Goal: Task Accomplishment & Management: Complete application form

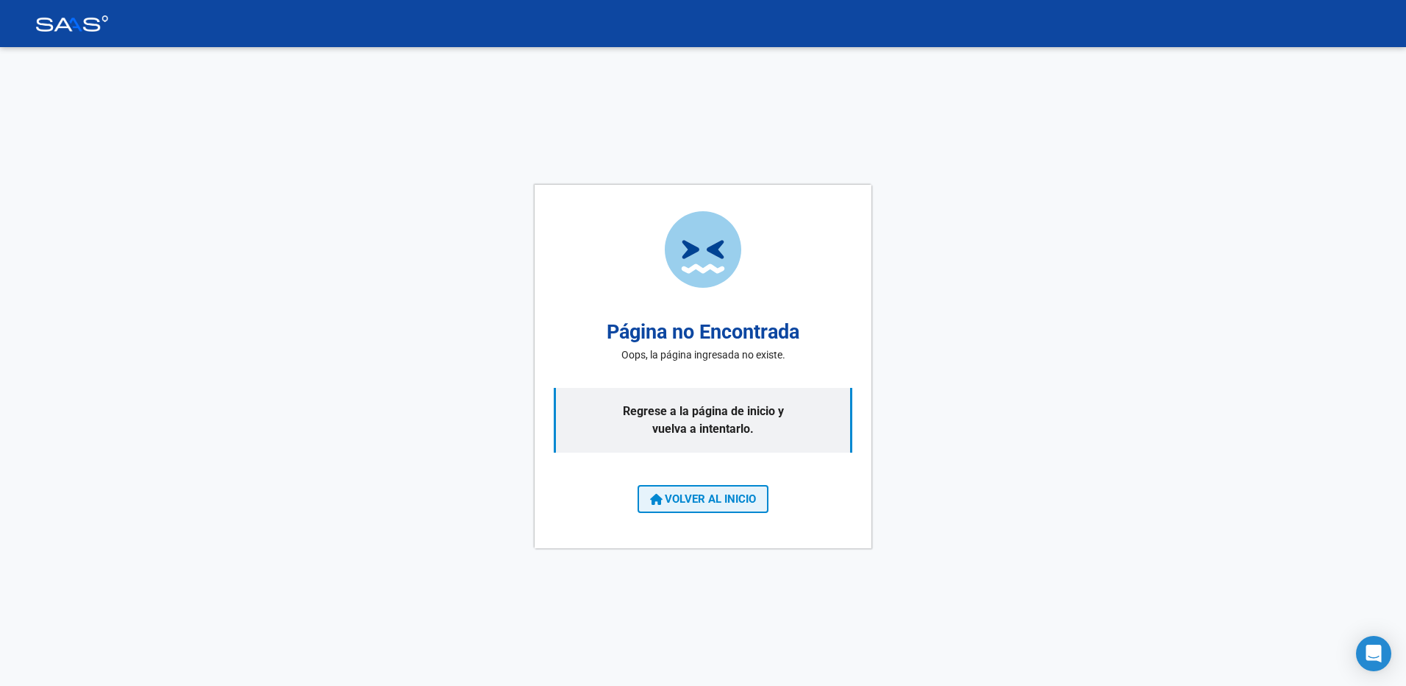
click at [730, 499] on span "VOLVER AL INICIO" at bounding box center [703, 498] width 106 height 13
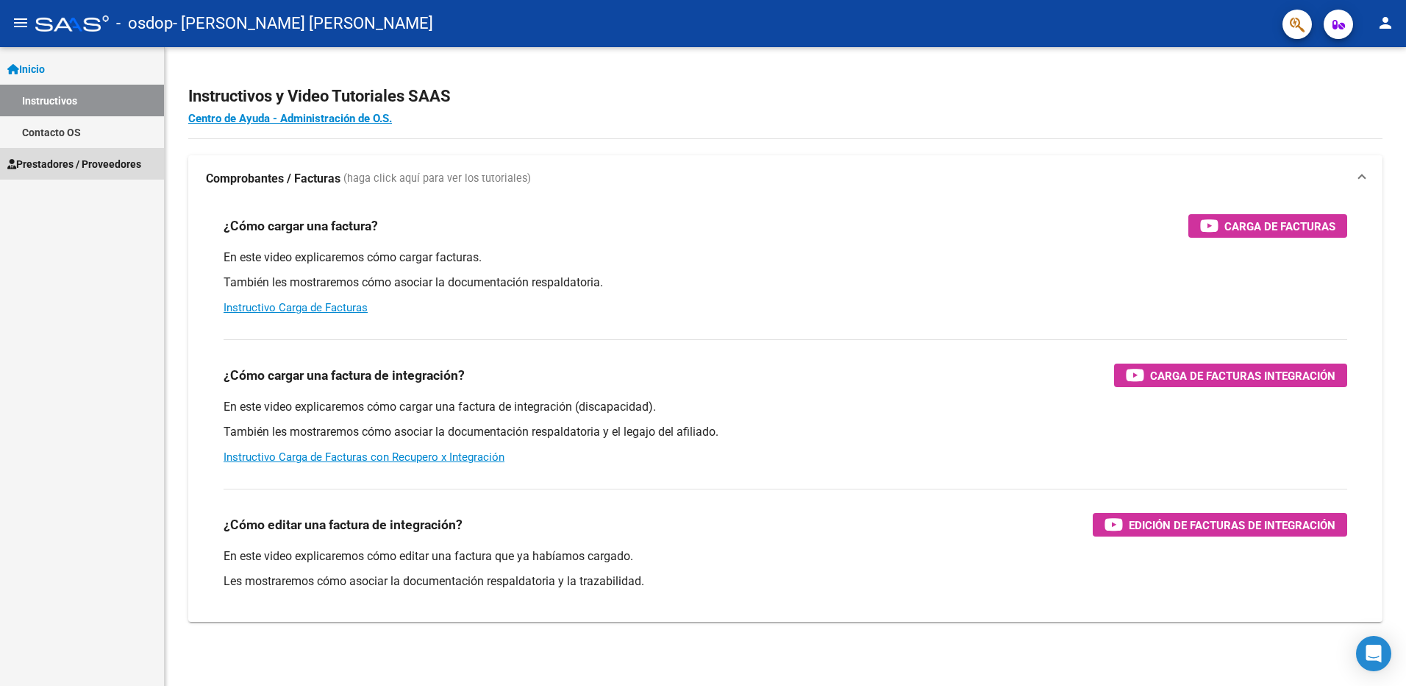
click at [73, 164] on span "Prestadores / Proveedores" at bounding box center [74, 164] width 134 height 16
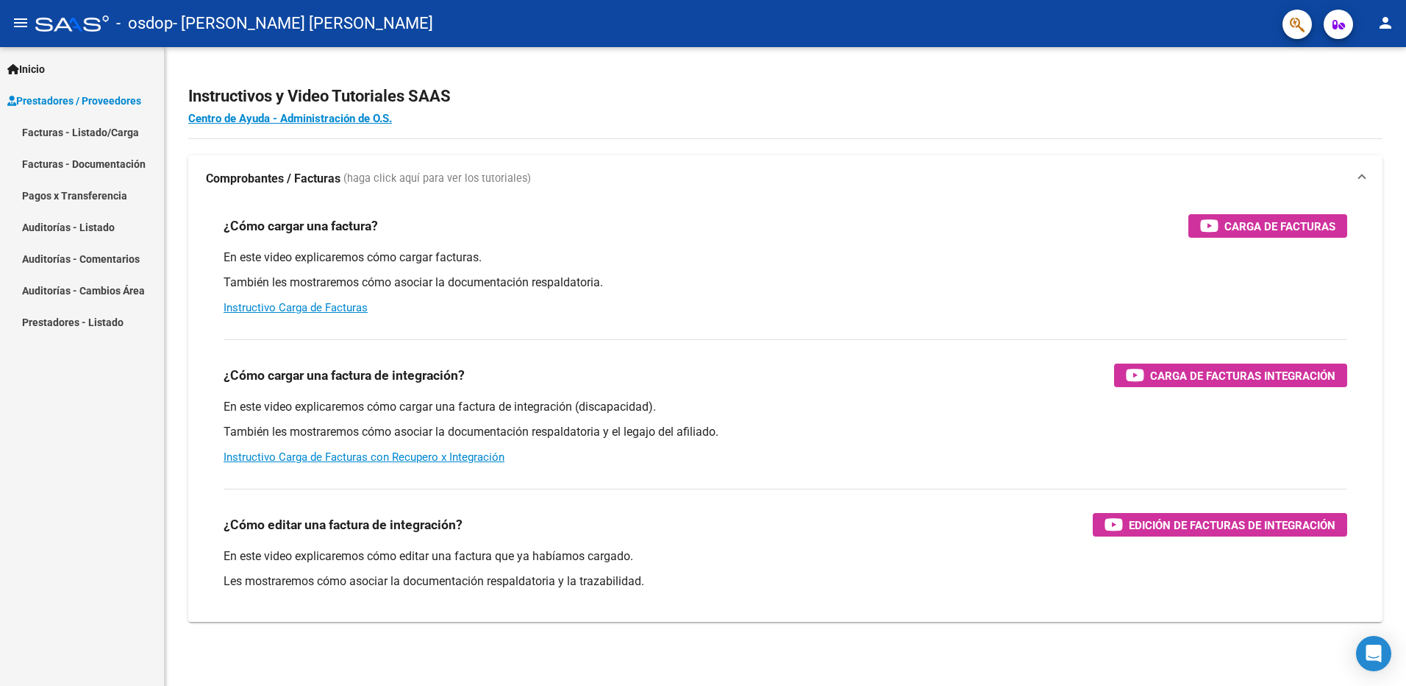
click at [89, 128] on link "Facturas - Listado/Carga" at bounding box center [82, 132] width 164 height 32
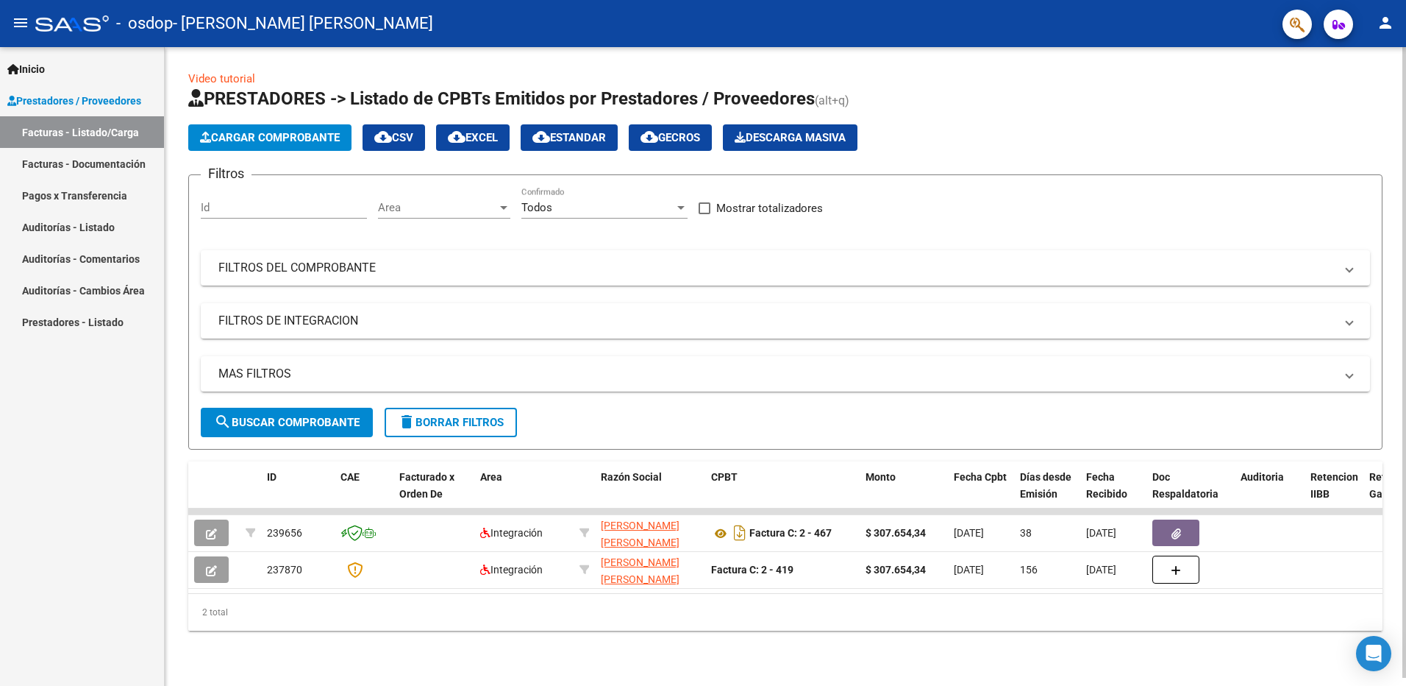
click at [265, 141] on button "Cargar Comprobante" at bounding box center [269, 137] width 163 height 26
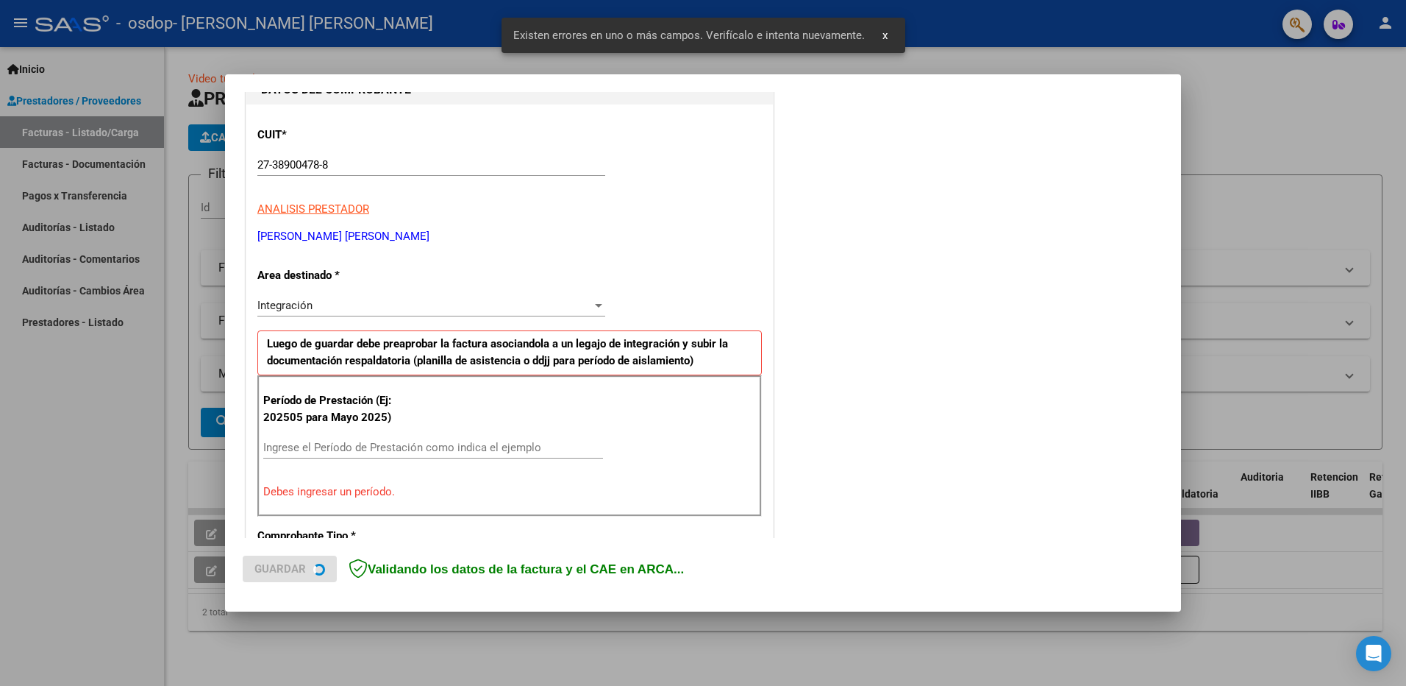
scroll to position [262, 0]
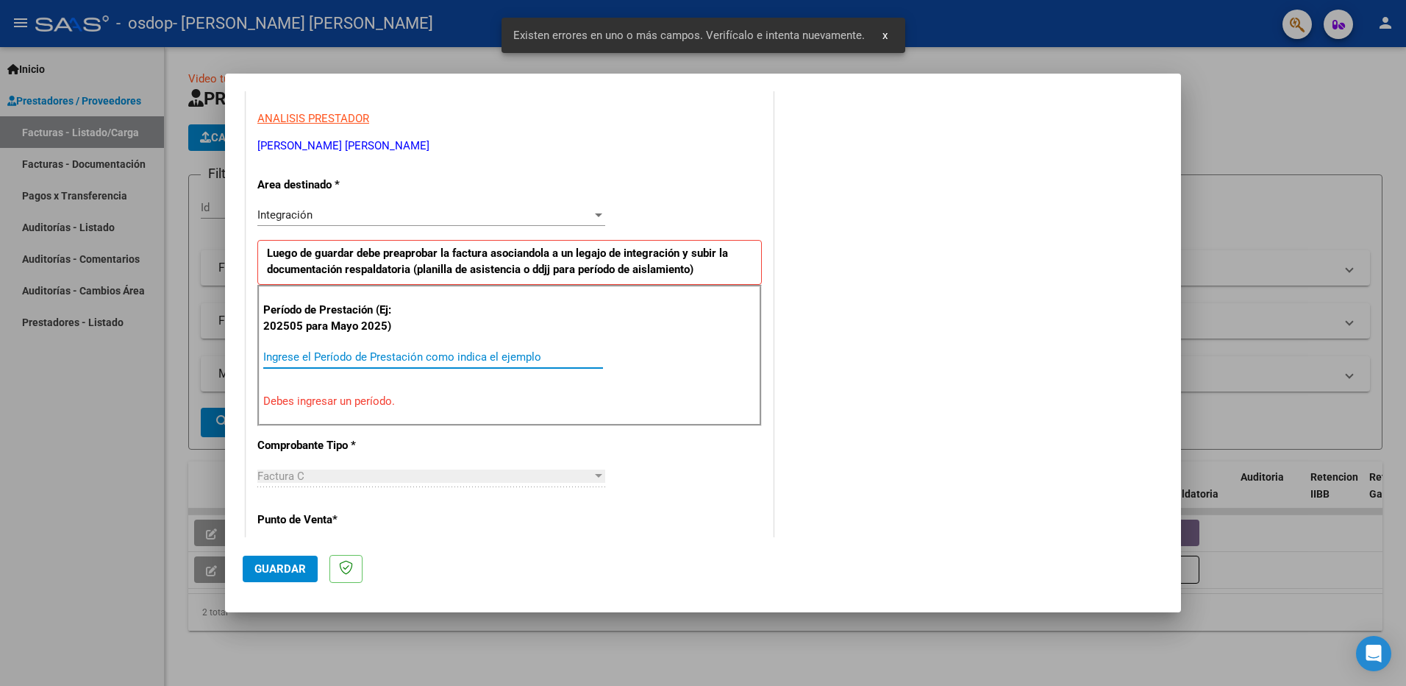
click at [335, 360] on input "Ingrese el Período de Prestación como indica el ejemplo" at bounding box center [433, 356] width 340 height 13
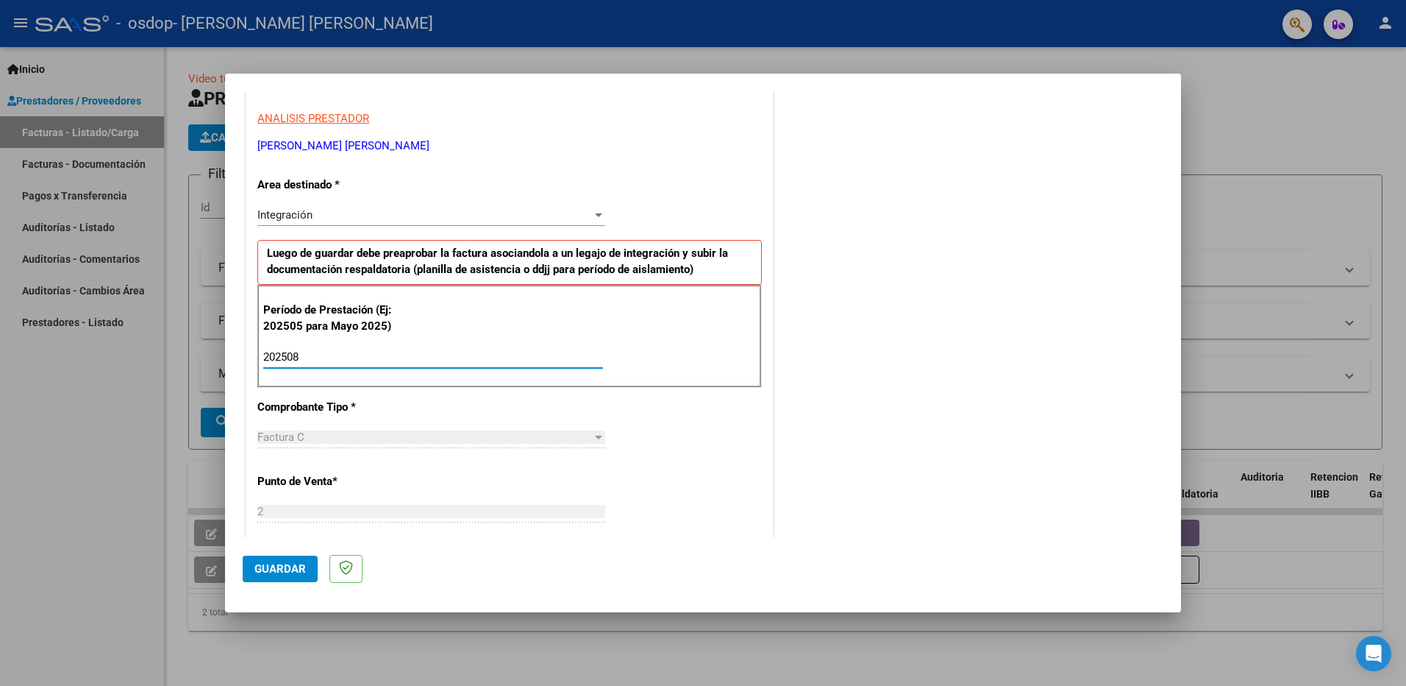
type input "202508"
click at [672, 434] on div "CUIT * 27-38900478-8 Ingresar CUIT ANALISIS PRESTADOR [PERSON_NAME] [PERSON_NAM…" at bounding box center [509, 566] width 527 height 1107
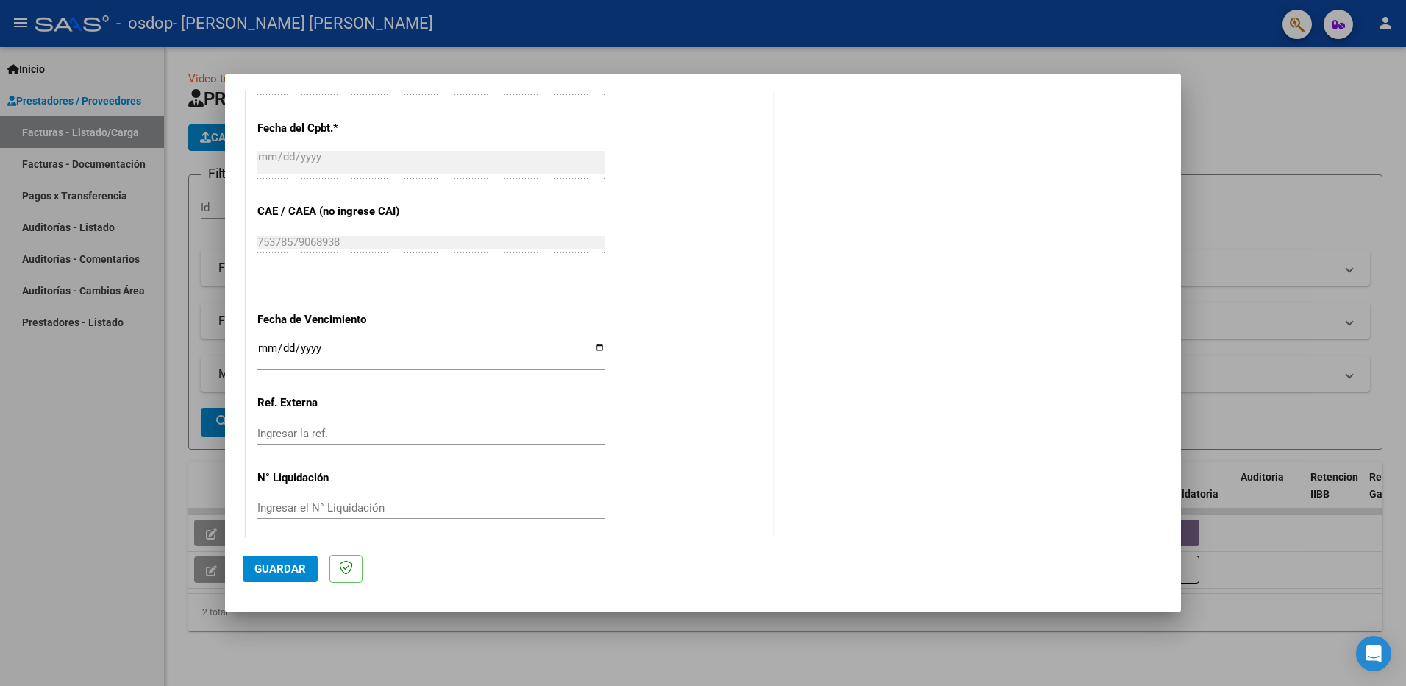
scroll to position [849, 0]
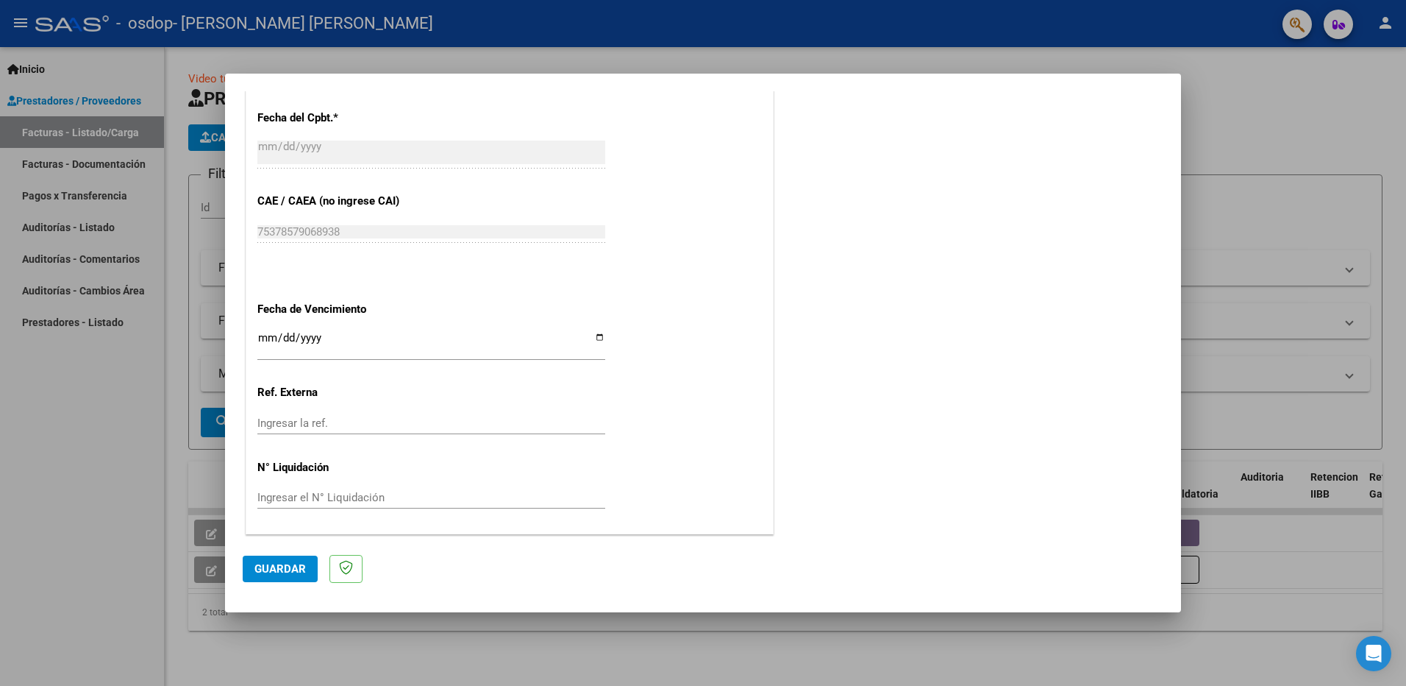
click at [281, 569] on span "Guardar" at bounding box center [280, 568] width 51 height 13
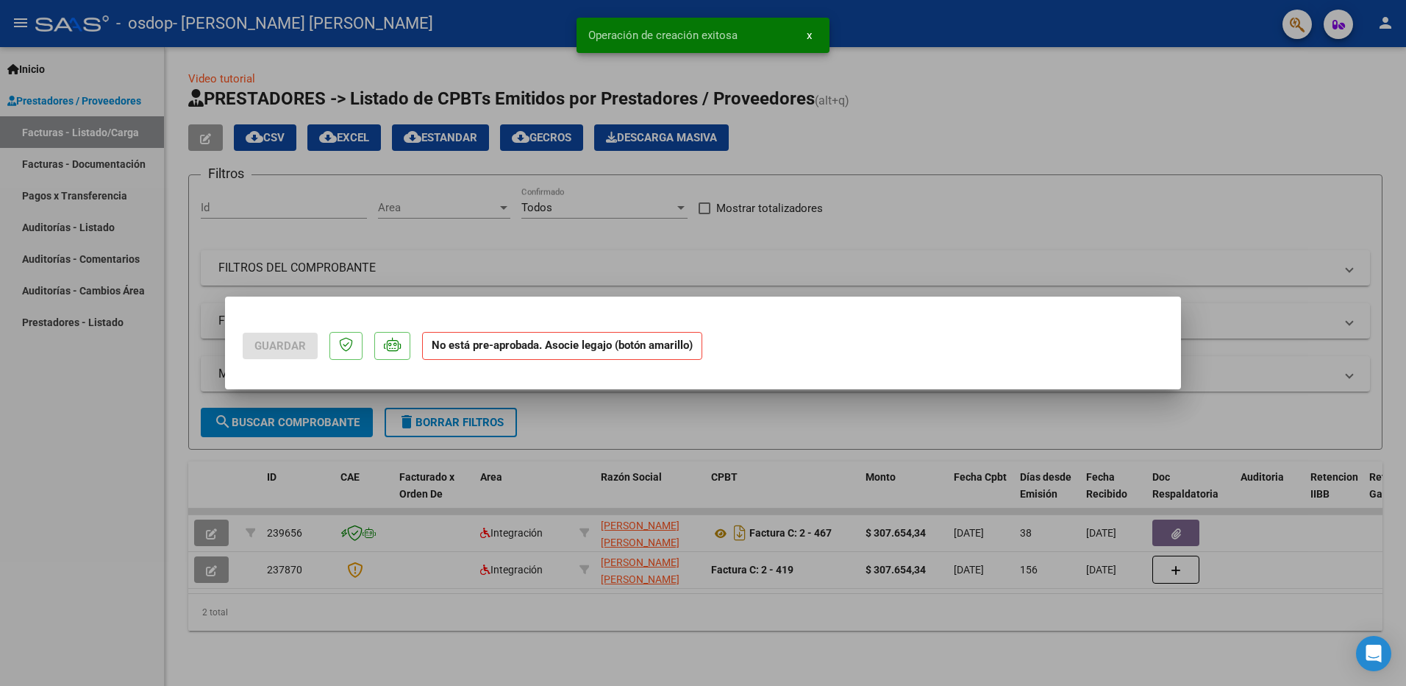
scroll to position [0, 0]
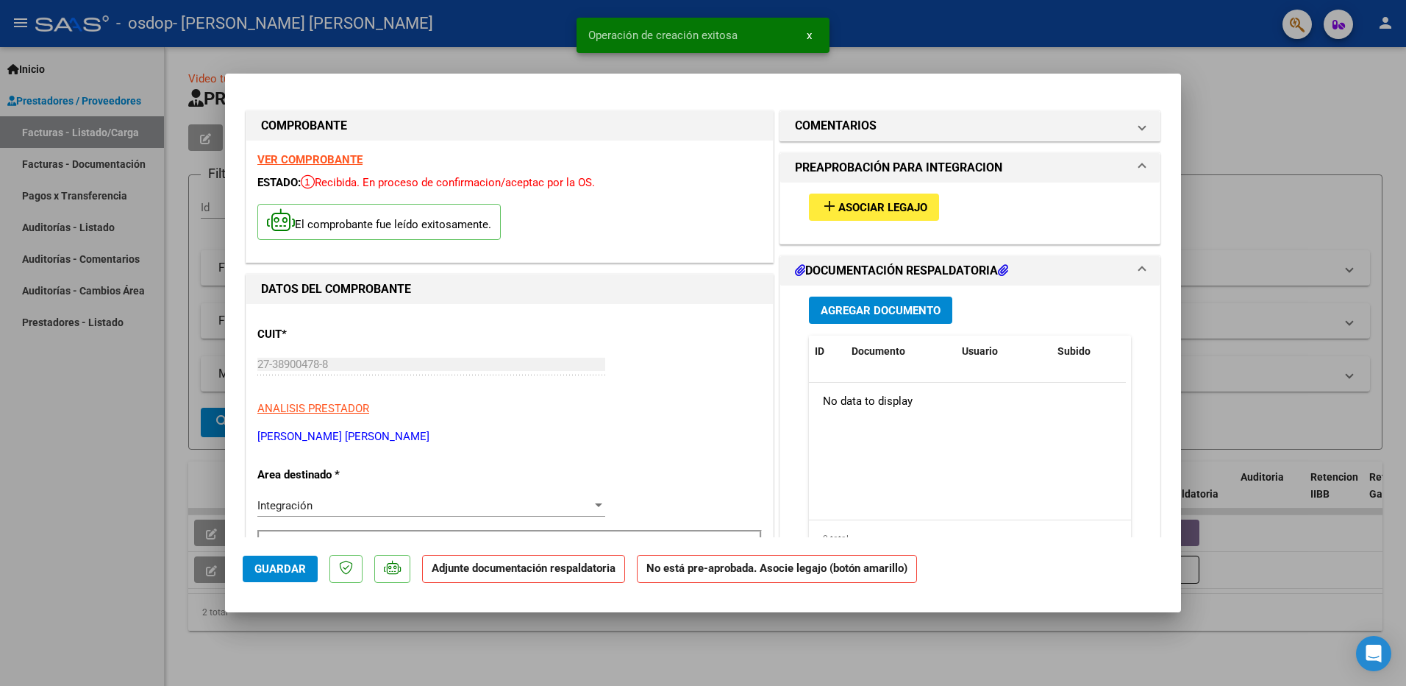
click at [911, 208] on span "Asociar Legajo" at bounding box center [883, 207] width 89 height 13
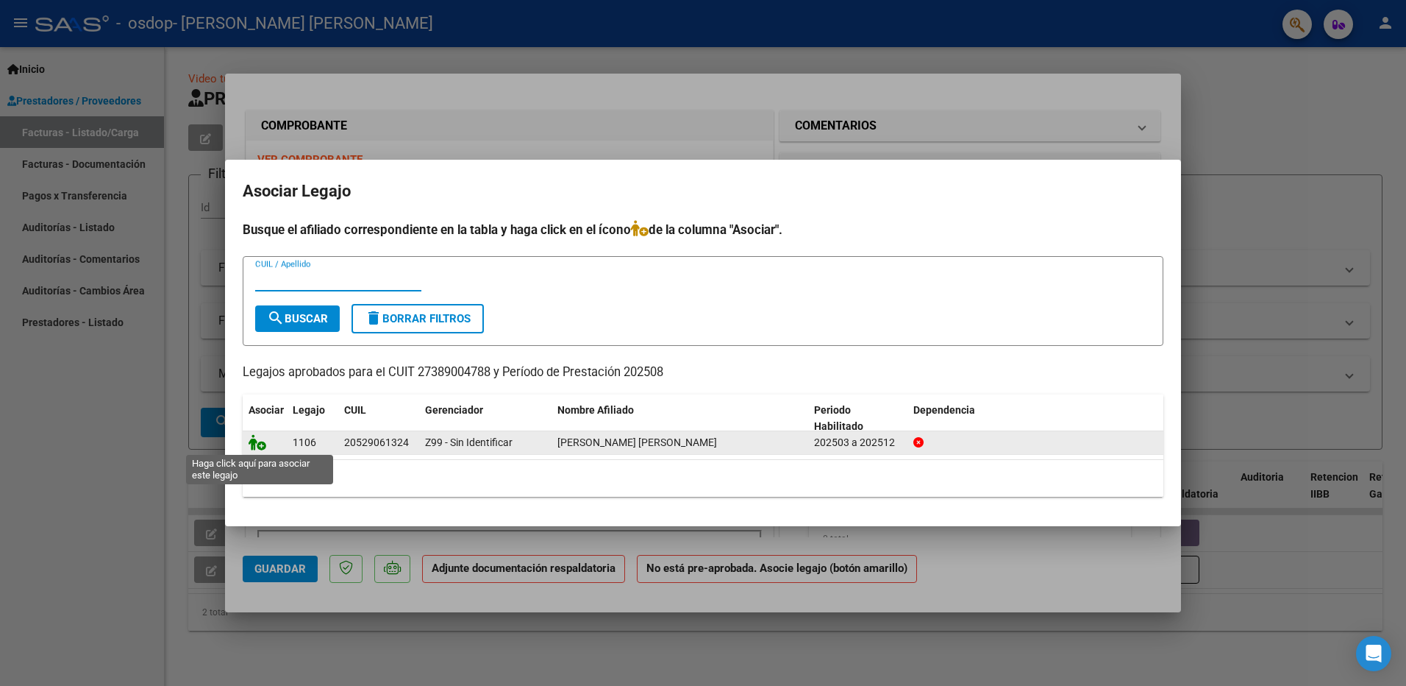
click at [254, 444] on icon at bounding box center [258, 442] width 18 height 16
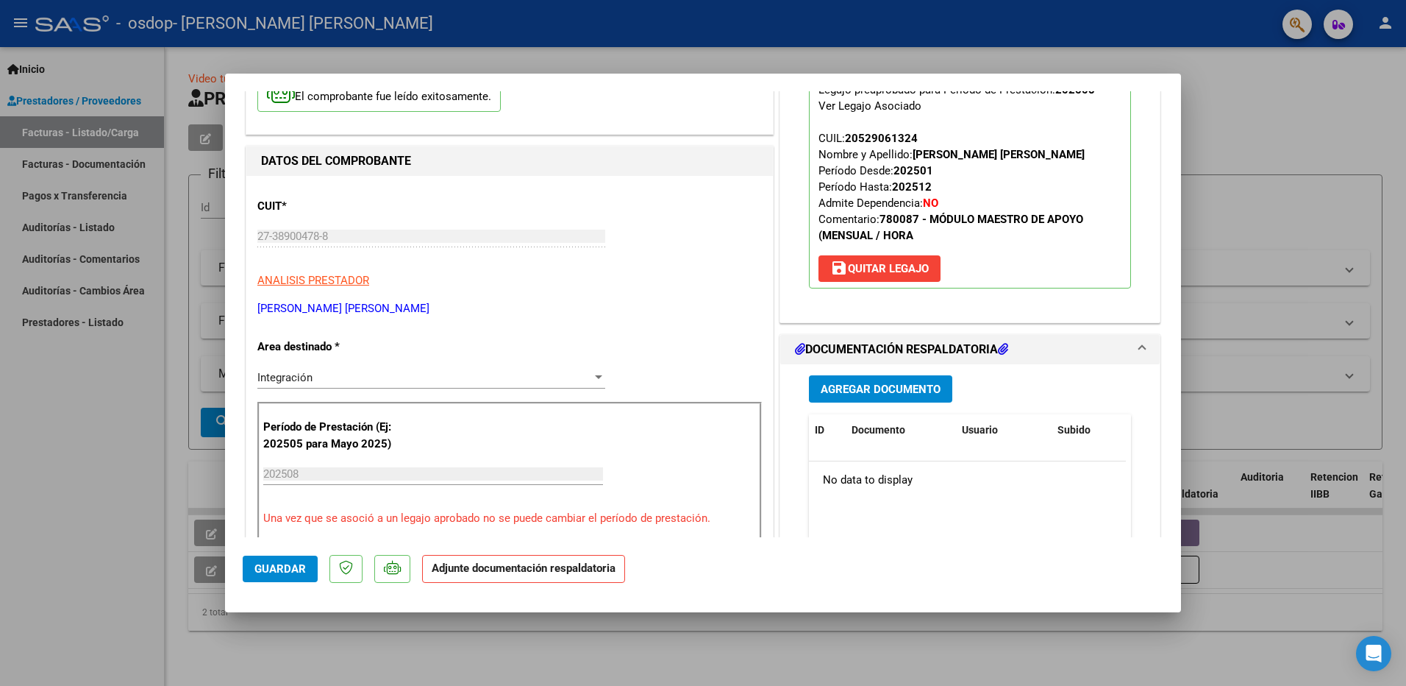
scroll to position [147, 0]
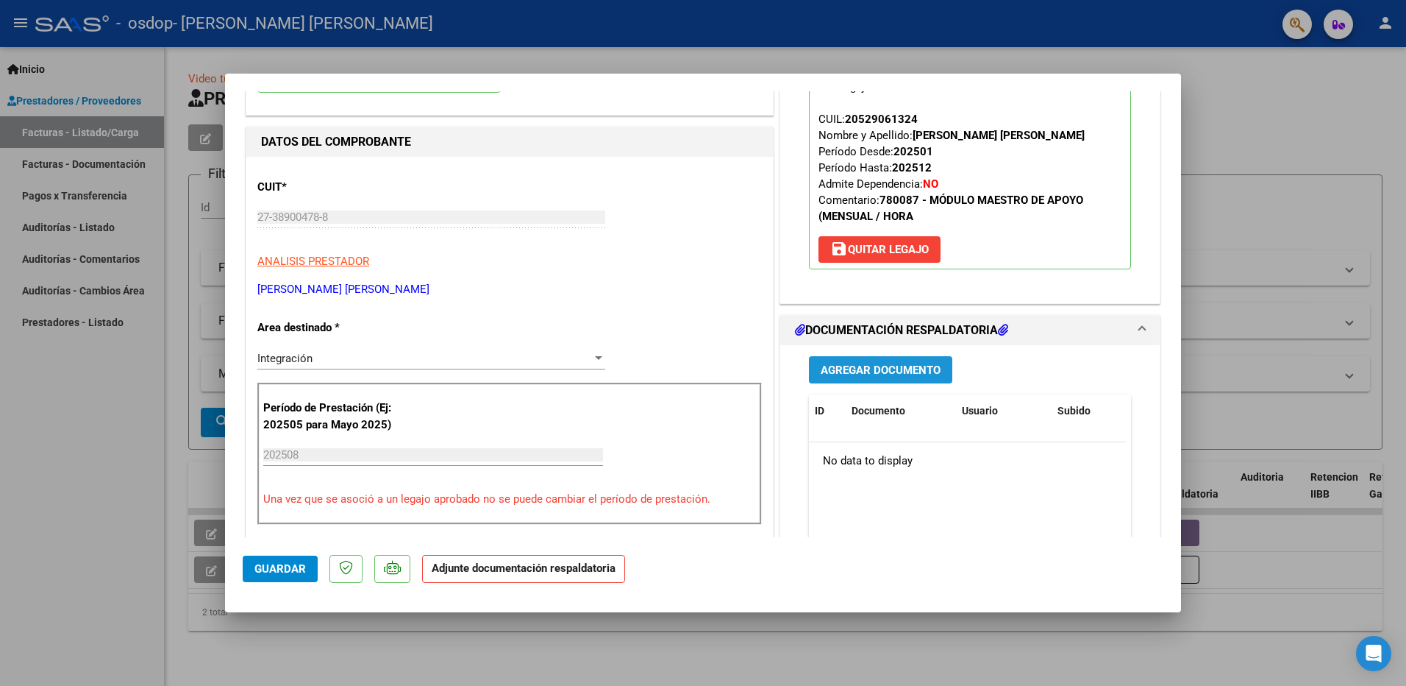
click at [891, 372] on span "Agregar Documento" at bounding box center [881, 369] width 120 height 13
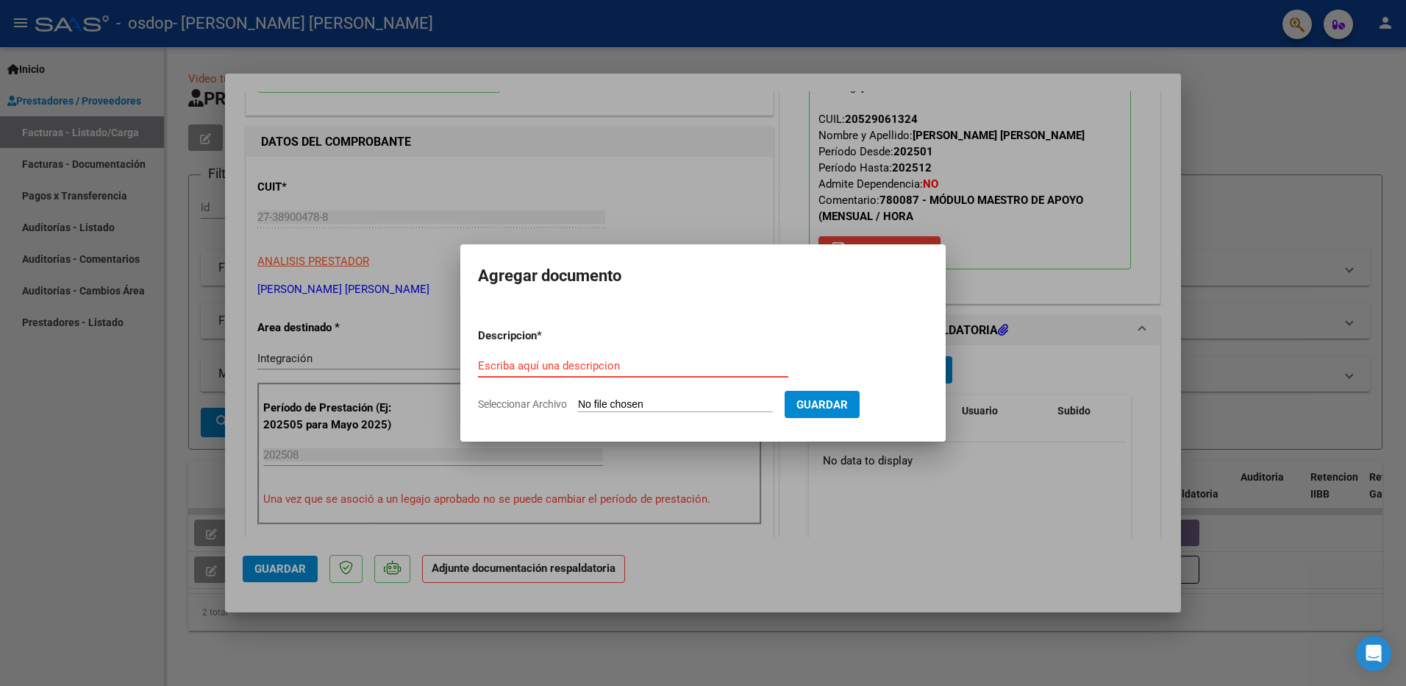
click at [715, 408] on input "Seleccionar Archivo" at bounding box center [675, 405] width 195 height 14
type input "C:\fakepath\Asistencia [DATE] - [PERSON_NAME] .pdf"
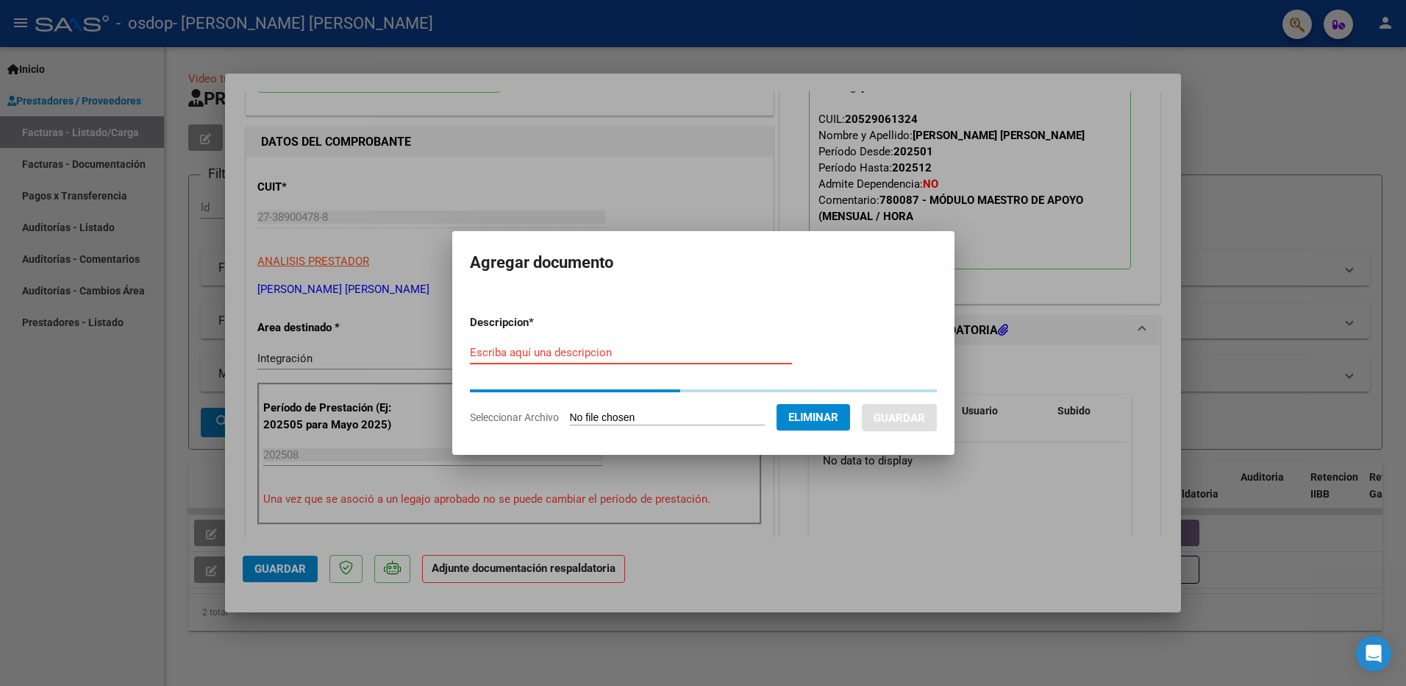
click at [498, 354] on input "Escriba aquí una descripcion" at bounding box center [631, 352] width 322 height 13
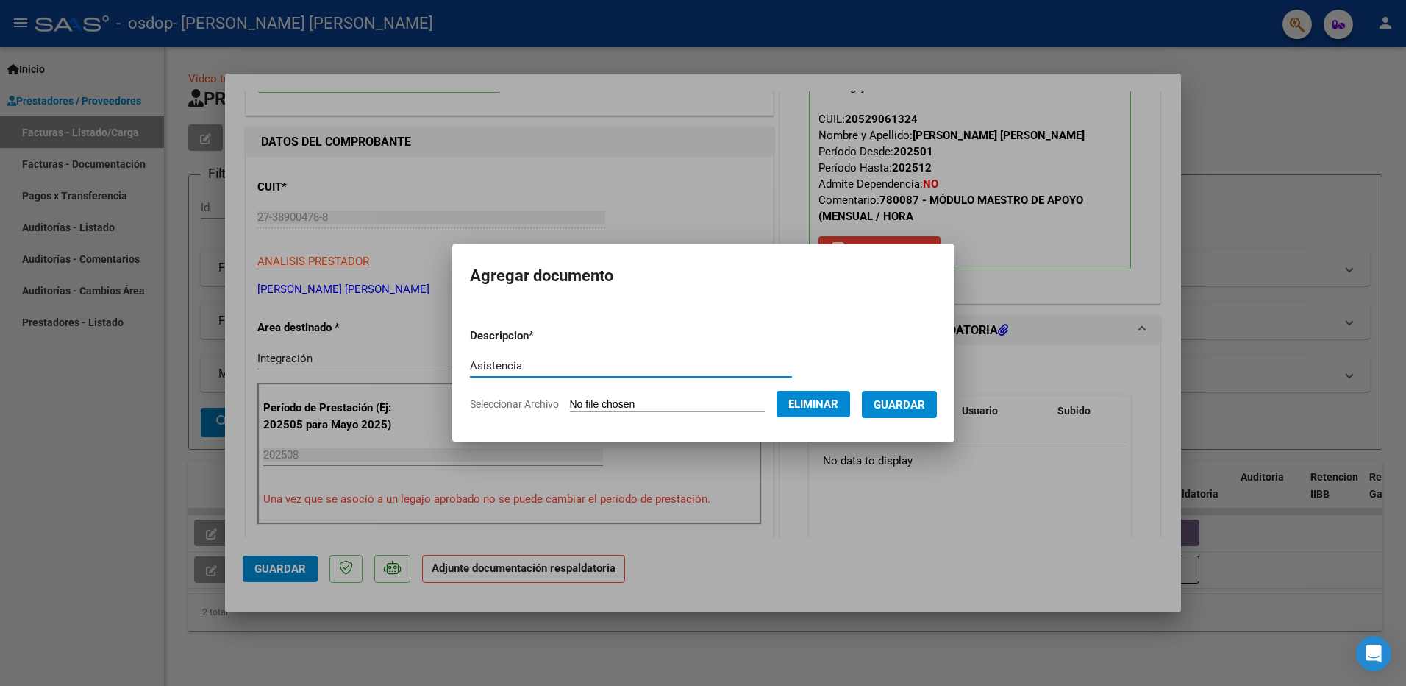
type input "Asistencia"
click at [917, 405] on span "Guardar" at bounding box center [899, 404] width 51 height 13
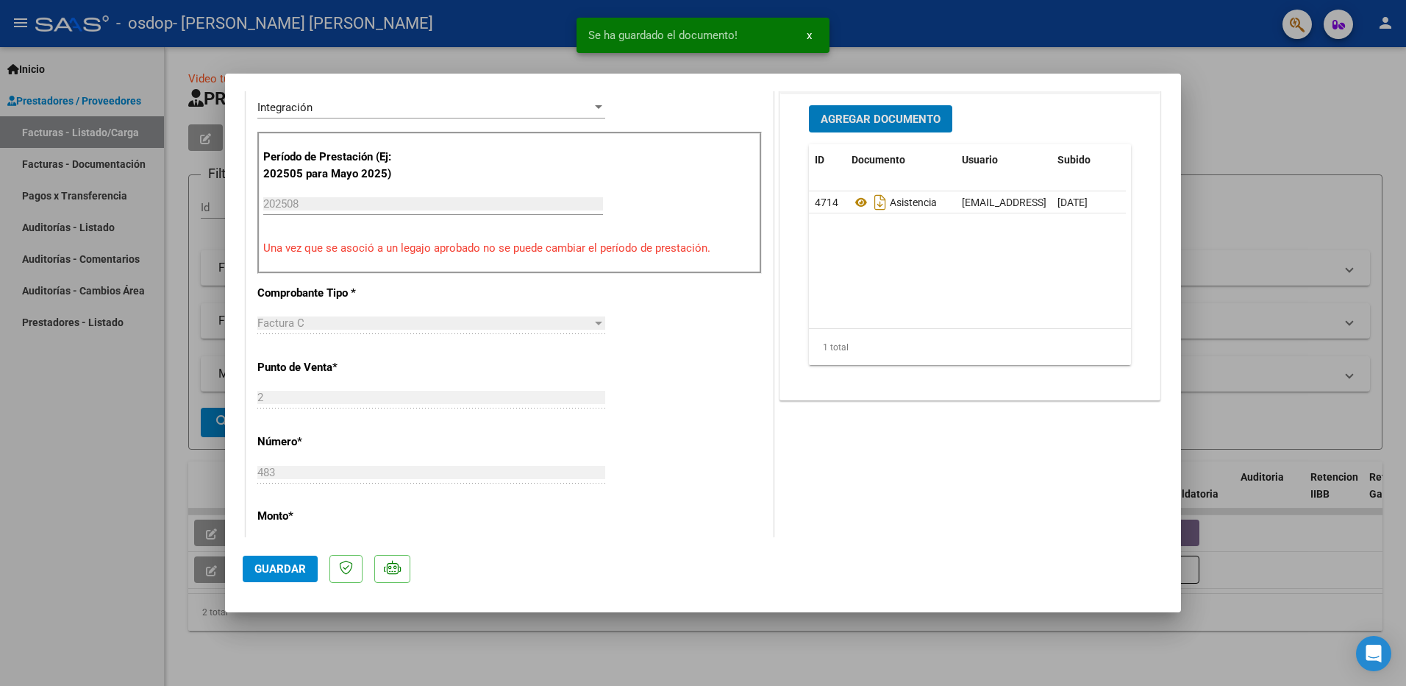
scroll to position [441, 0]
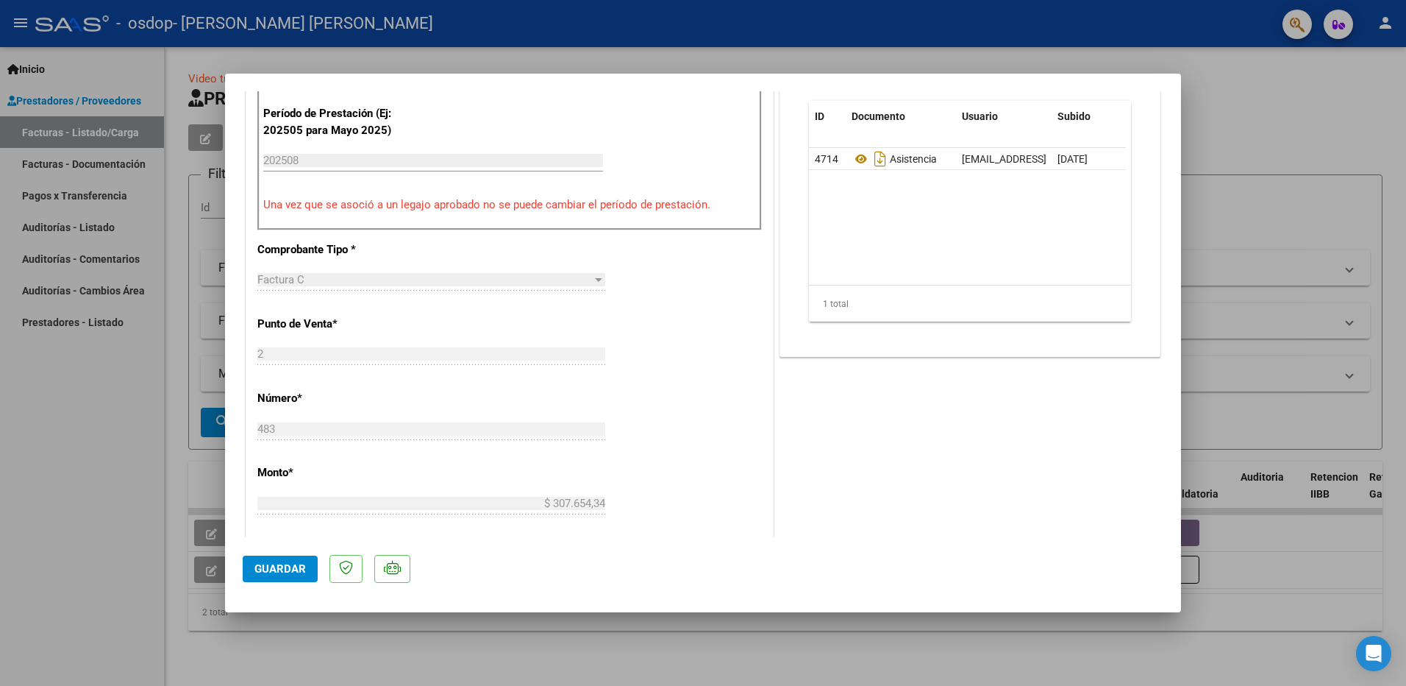
click at [296, 571] on span "Guardar" at bounding box center [280, 568] width 51 height 13
click at [1259, 134] on div at bounding box center [703, 343] width 1406 height 686
type input "$ 0,00"
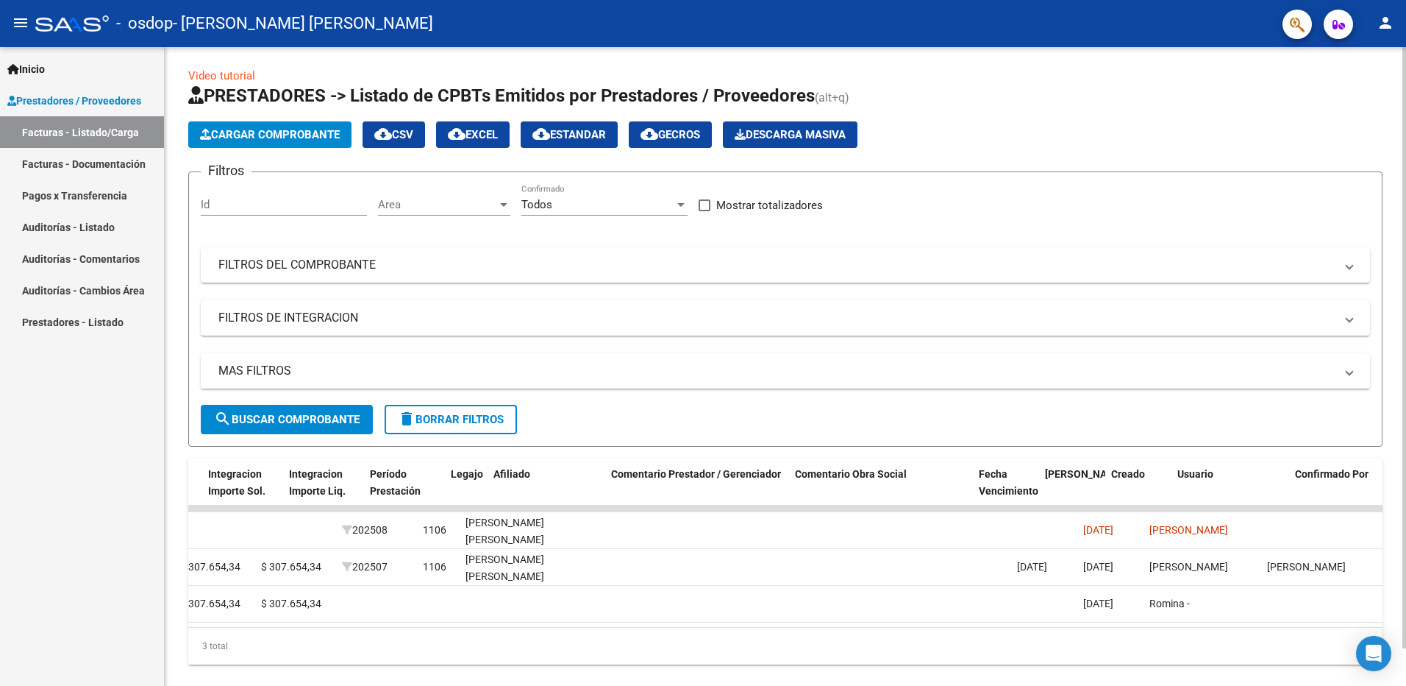
scroll to position [0, 1907]
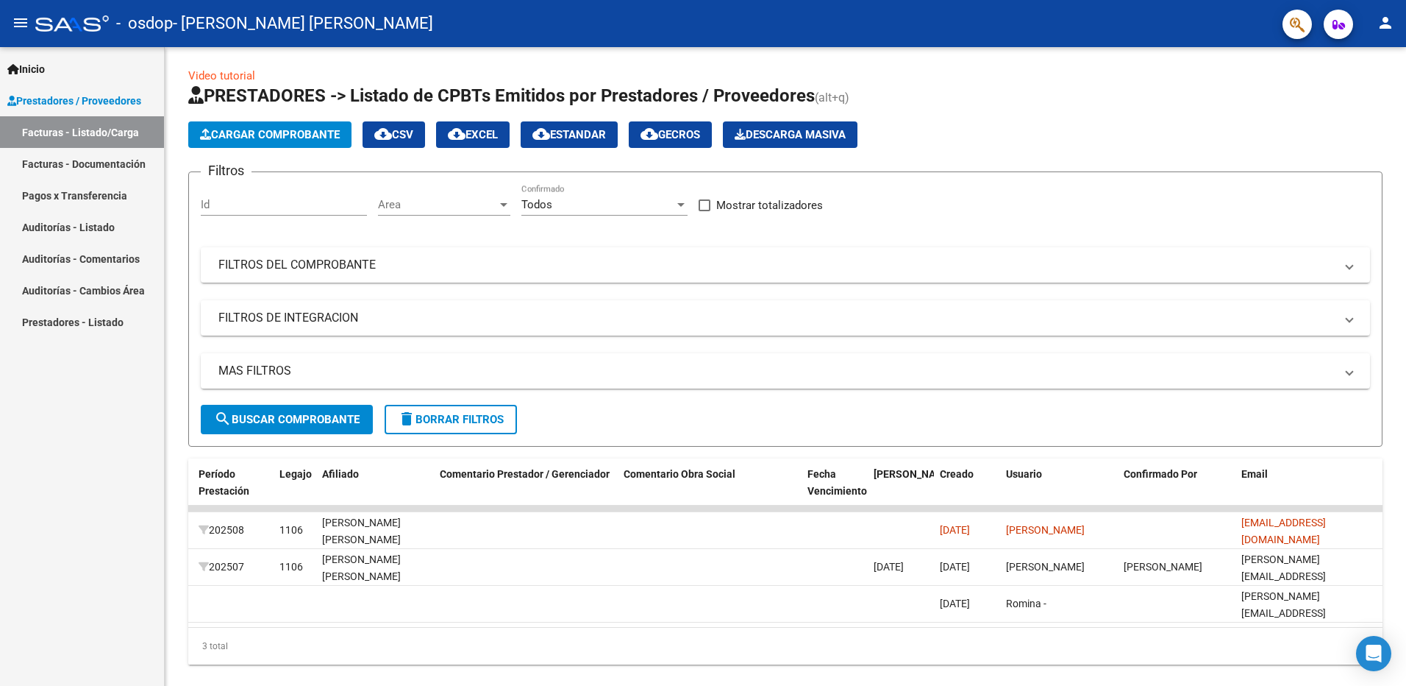
click at [1043, 40] on mat-toolbar "menu - osdop - [PERSON_NAME] [PERSON_NAME] person" at bounding box center [703, 23] width 1406 height 47
